Goal: Task Accomplishment & Management: Manage account settings

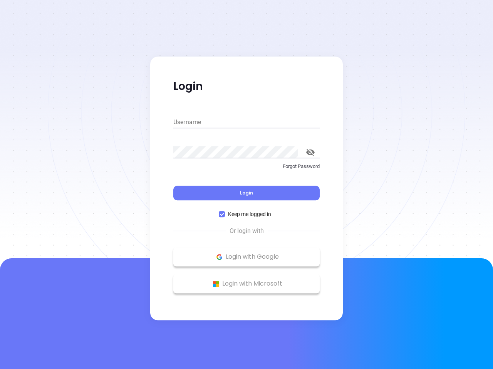
click at [246, 185] on div "Login" at bounding box center [246, 189] width 146 height 24
click at [246, 122] on input "Username" at bounding box center [246, 122] width 146 height 12
click at [310, 152] on icon "toggle password visibility" at bounding box center [310, 152] width 8 height 7
click at [246, 193] on span "Login" at bounding box center [246, 193] width 13 height 7
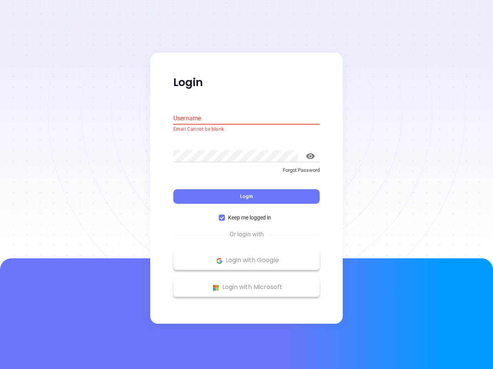
click at [246, 214] on span "Keep me logged in" at bounding box center [249, 218] width 49 height 8
click at [225, 215] on input "Keep me logged in" at bounding box center [222, 218] width 6 height 6
checkbox input "false"
click at [246, 257] on p "Login with Google" at bounding box center [246, 261] width 139 height 12
click at [246, 284] on p "Login with Microsoft" at bounding box center [246, 288] width 139 height 12
